Goal: Information Seeking & Learning: Understand process/instructions

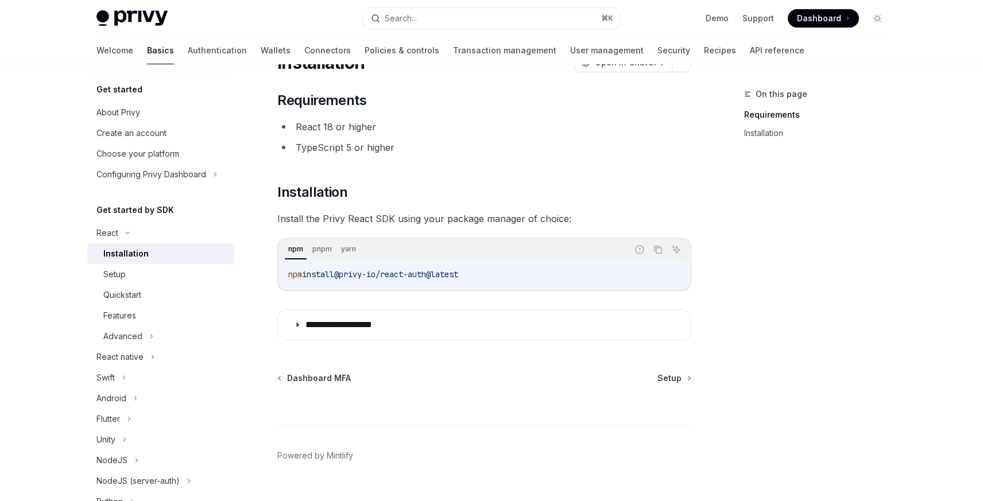
scroll to position [78, 0]
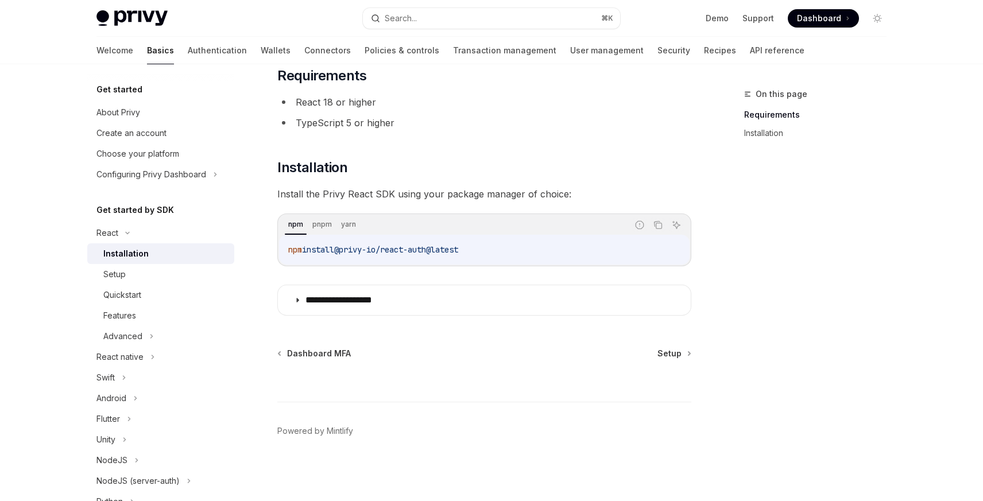
click at [278, 352] on div "Dashboard MFA Setup" at bounding box center [484, 353] width 414 height 11
click at [135, 294] on div "Quickstart" at bounding box center [122, 295] width 38 height 14
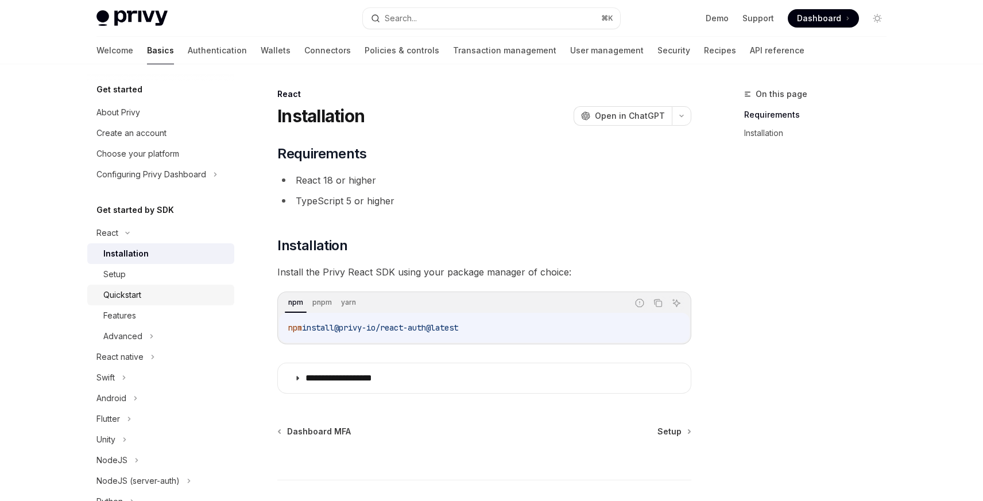
type textarea "*"
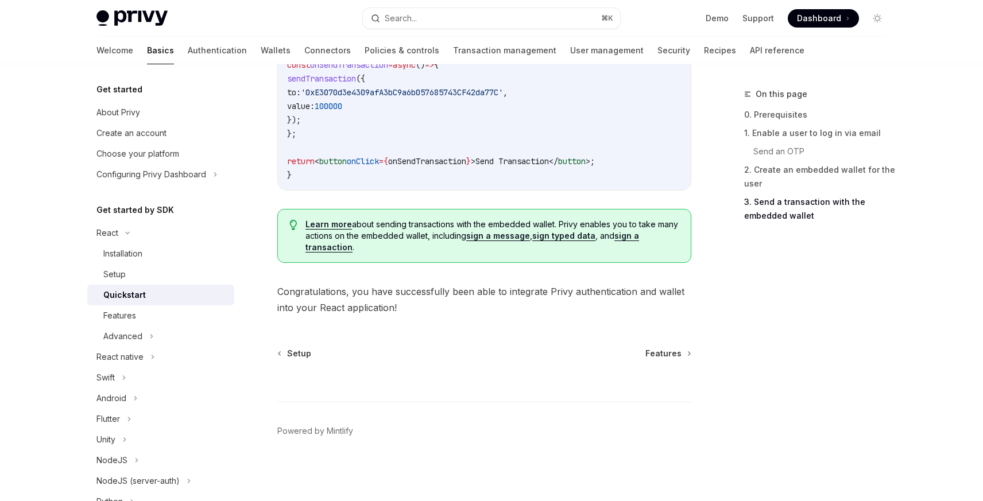
scroll to position [1179, 0]
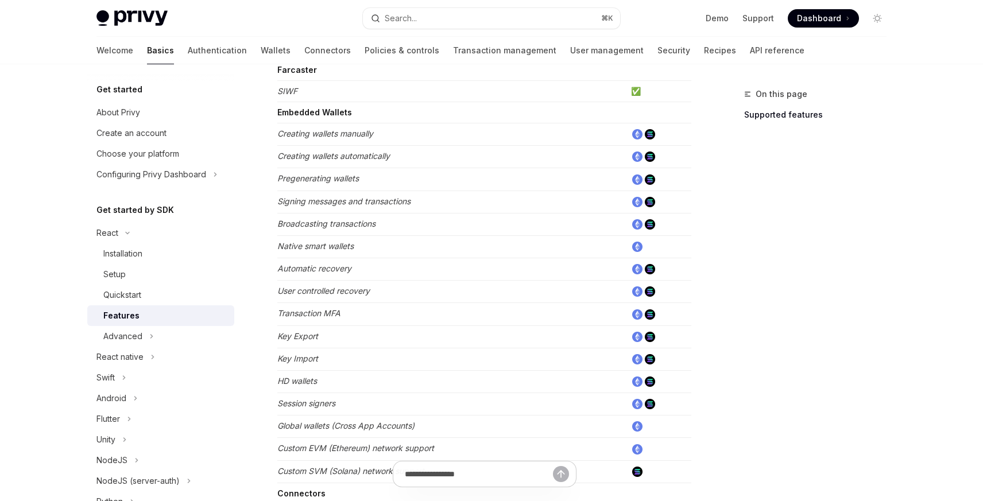
scroll to position [610, 0]
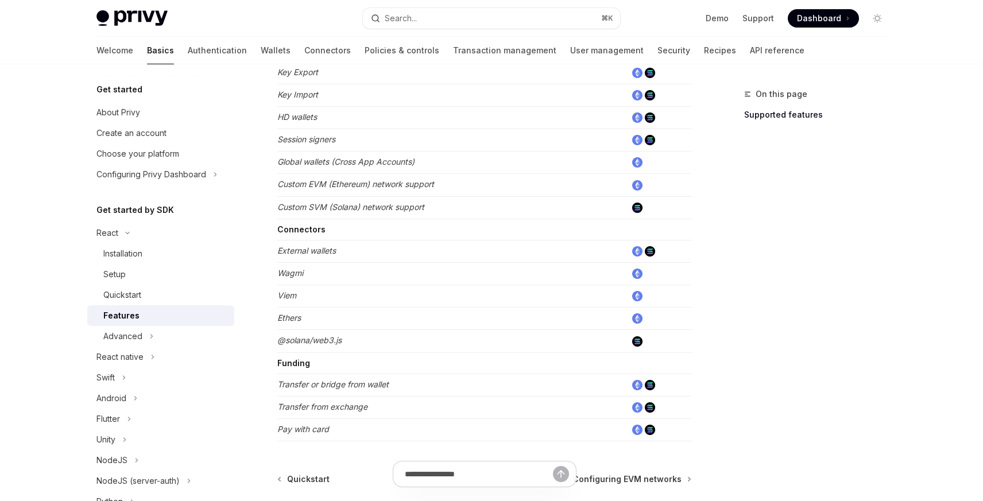
click at [324, 248] on em "External wallets" at bounding box center [306, 251] width 59 height 10
click at [653, 252] on img at bounding box center [650, 251] width 10 height 10
click at [641, 252] on img at bounding box center [637, 251] width 10 height 10
click at [119, 296] on div "Quickstart" at bounding box center [122, 295] width 38 height 14
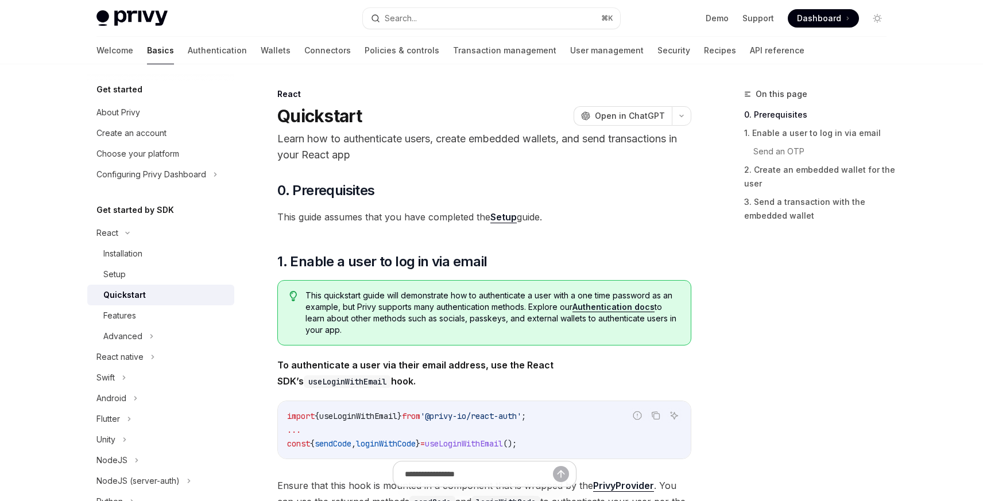
click at [604, 307] on link "Authentication docs" at bounding box center [613, 307] width 82 height 10
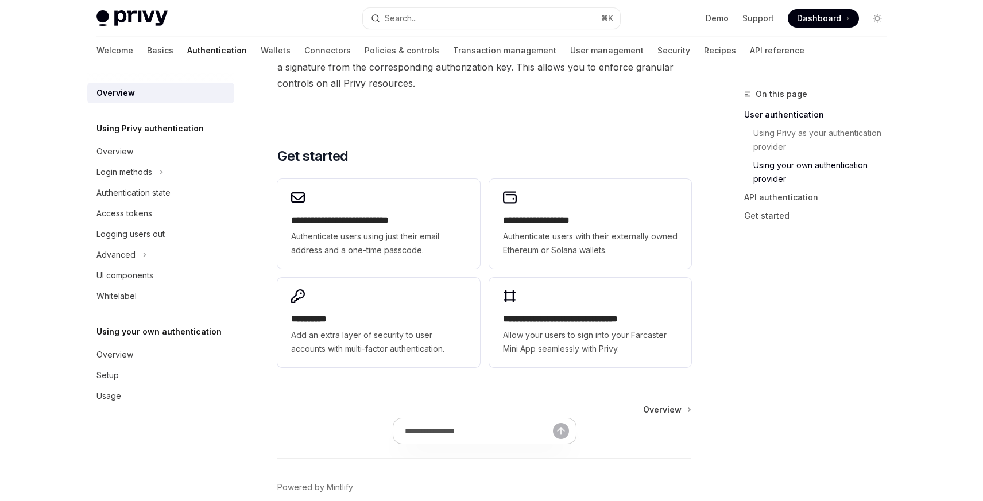
scroll to position [955, 0]
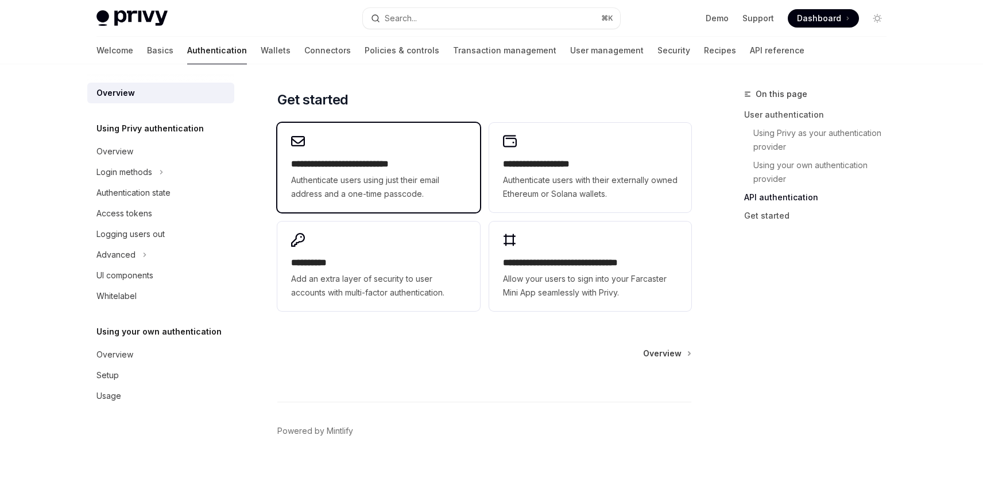
click at [427, 200] on span "Authenticate users using just their email address and a one-time passcode." at bounding box center [378, 187] width 174 height 28
type textarea "*"
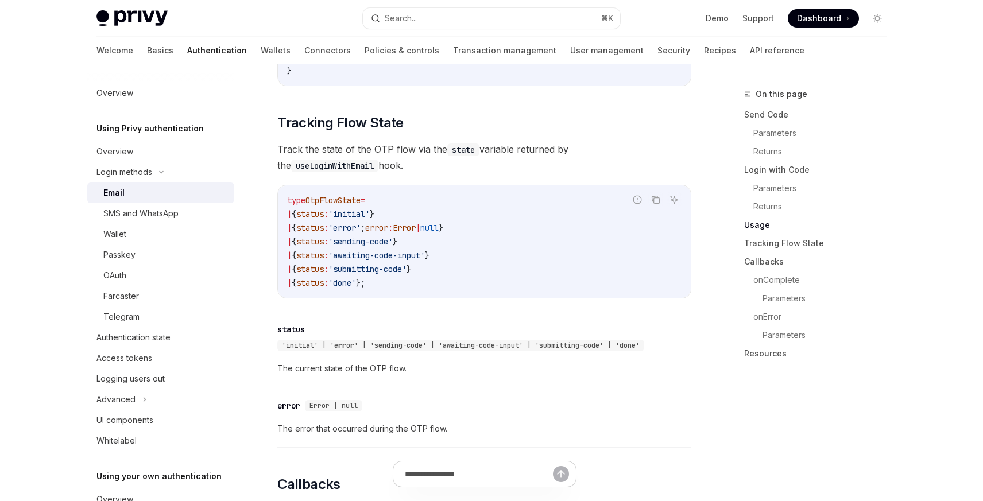
scroll to position [1328, 0]
